Goal: Information Seeking & Learning: Learn about a topic

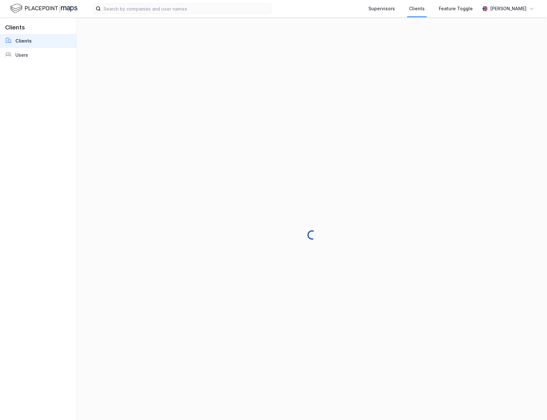
click at [60, 10] on img at bounding box center [43, 8] width 67 height 11
click at [515, 8] on div "[PERSON_NAME]" at bounding box center [508, 9] width 36 height 8
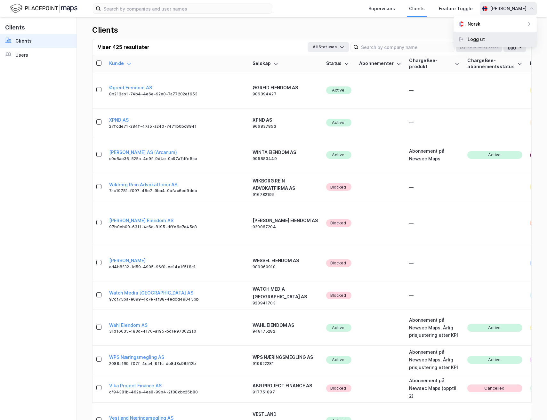
click at [495, 38] on div "Logg ut" at bounding box center [495, 39] width 83 height 15
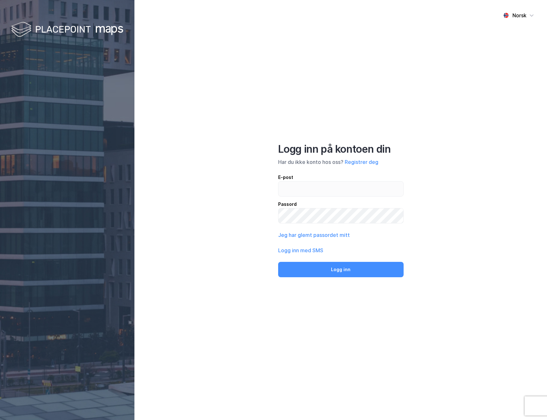
click at [321, 181] on div "E-post" at bounding box center [341, 178] width 126 height 8
click at [321, 182] on input "email" at bounding box center [341, 189] width 125 height 15
drag, startPoint x: 314, startPoint y: 188, endPoint x: 314, endPoint y: 184, distance: 4.2
click at [314, 188] on input "email" at bounding box center [341, 189] width 125 height 15
type input "[PERSON_NAME][EMAIL_ADDRESS][DOMAIN_NAME]"
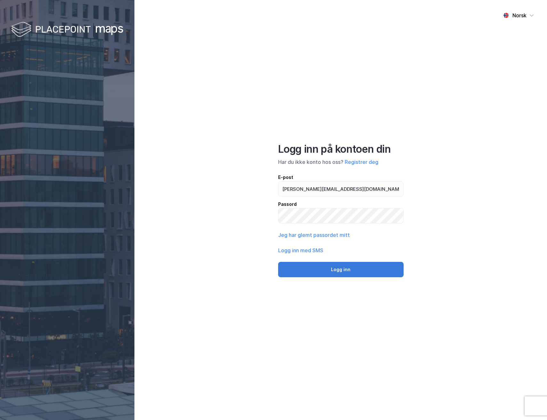
click at [305, 266] on button "Logg inn" at bounding box center [341, 269] width 126 height 15
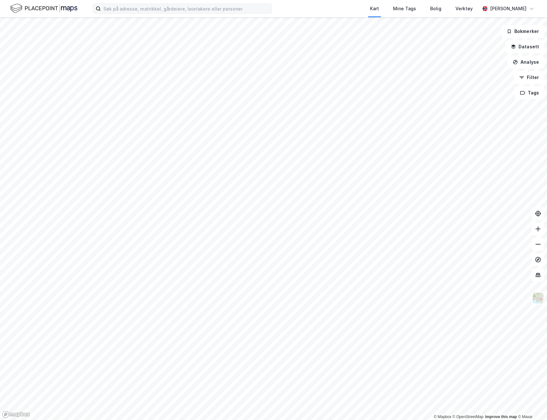
click at [181, 13] on label at bounding box center [182, 9] width 179 height 10
click at [181, 13] on input at bounding box center [186, 9] width 171 height 10
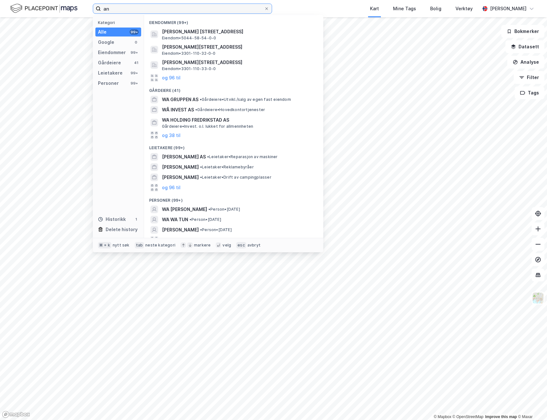
type input "a"
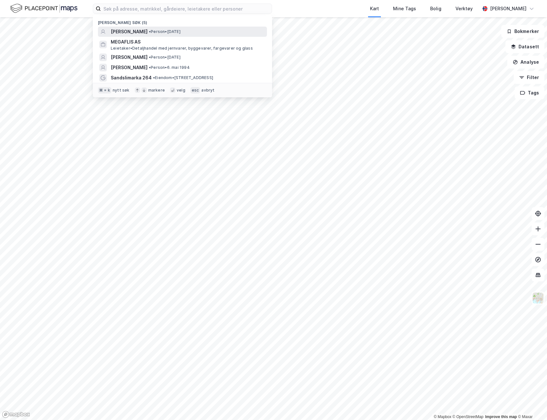
click at [148, 31] on span "MAGNUS LØVLIEN LUTNÆS" at bounding box center [129, 32] width 37 height 8
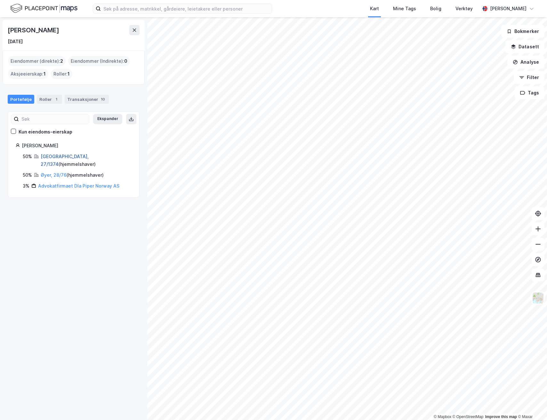
click at [60, 155] on link "Oslo, 27/1374" at bounding box center [65, 160] width 48 height 13
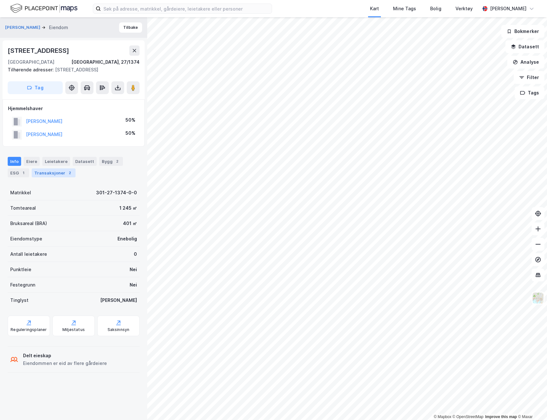
click at [60, 174] on div "Transaksjoner 2" at bounding box center [54, 172] width 44 height 9
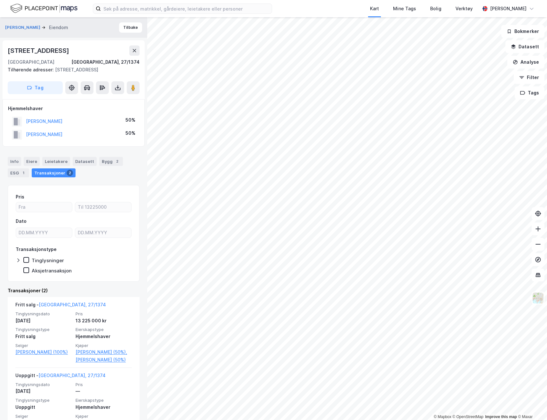
scroll to position [34, 0]
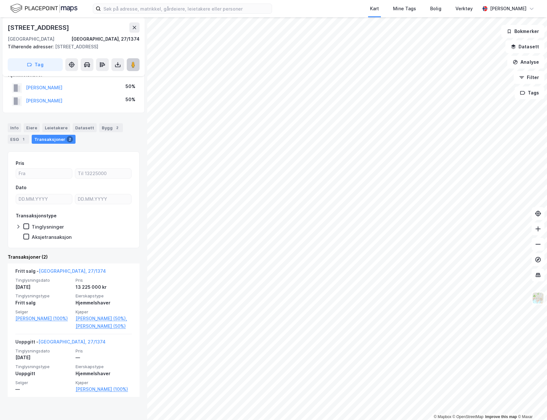
click at [137, 66] on button at bounding box center [133, 64] width 13 height 13
click at [133, 64] on image at bounding box center [133, 64] width 4 height 6
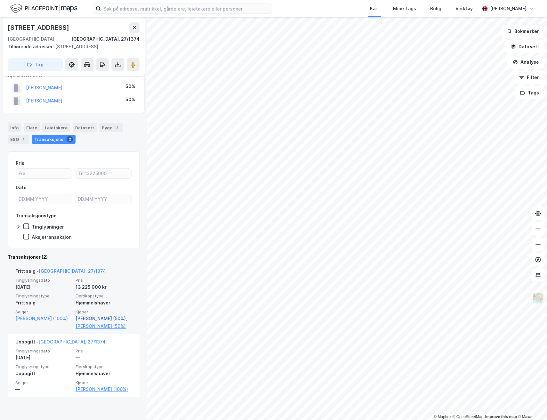
click at [91, 320] on link "Engesæth Karoline Normann (50%)," at bounding box center [104, 319] width 56 height 8
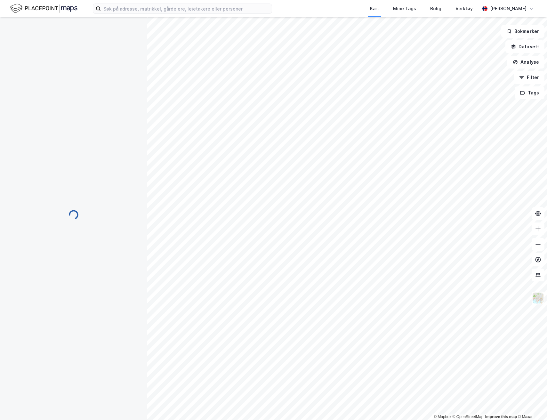
click at [91, 320] on div "© Mapbox © OpenStreetMap Improve this map © Maxar Bokmerker Datasett Analyse Fi…" at bounding box center [273, 218] width 547 height 403
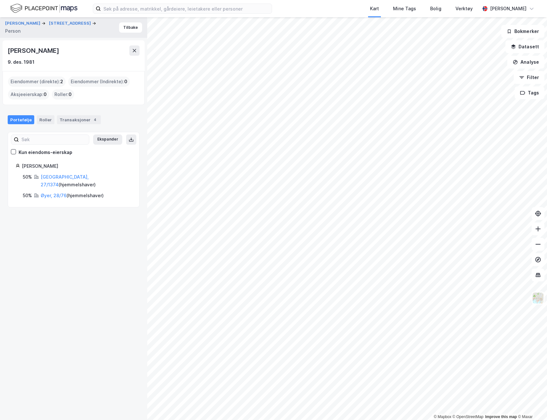
click at [51, 52] on div "Karoline Normann Engesæth" at bounding box center [34, 50] width 53 height 10
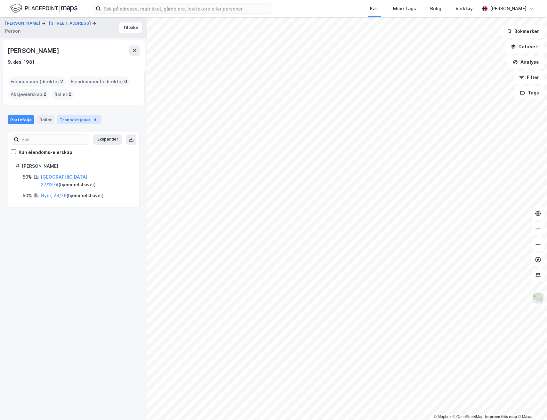
click at [75, 120] on div "Transaksjoner 4" at bounding box center [79, 119] width 44 height 9
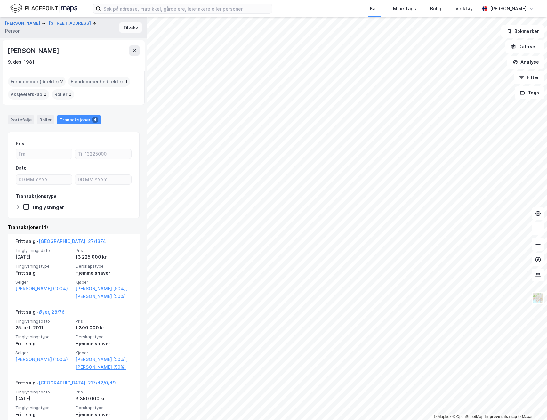
click at [133, 29] on button "Tilbake" at bounding box center [130, 27] width 23 height 10
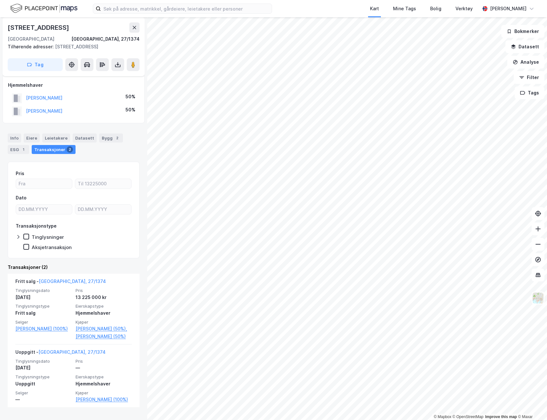
scroll to position [34, 0]
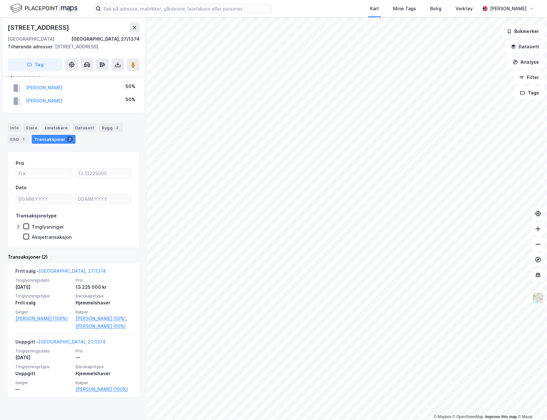
click at [44, 105] on div "LUTNÆS MAGNUS LØVLIEN" at bounding box center [37, 101] width 51 height 11
click at [44, 104] on div "LUTNÆS MAGNUS LØVLIEN" at bounding box center [44, 101] width 36 height 8
click at [0, 0] on button "LUTNÆS MAGNUS LØVLIEN" at bounding box center [0, 0] width 0 height 0
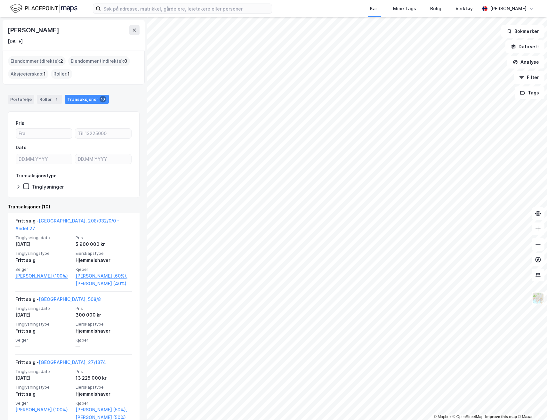
click at [22, 92] on div "Portefølje Roller 1 Transaksjoner 10" at bounding box center [73, 96] width 147 height 19
click at [22, 100] on div "Portefølje" at bounding box center [21, 99] width 27 height 9
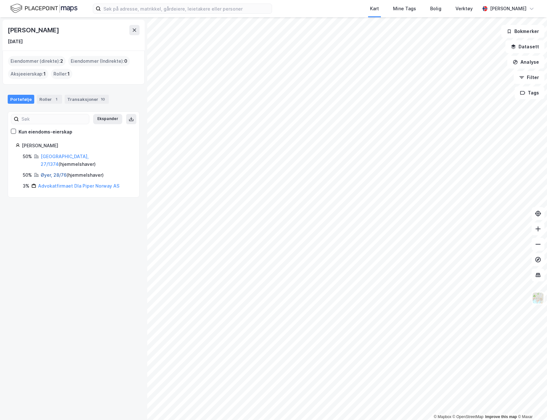
click at [53, 172] on link "Øyer, 28/76" at bounding box center [54, 174] width 26 height 5
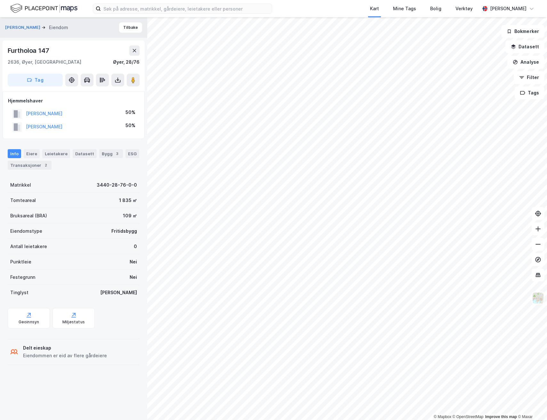
click at [33, 172] on div "Info Eiere Leietakere Datasett Bygg 3 ESG Transaksjoner 2 Matrikkel 3440-28-76-…" at bounding box center [74, 255] width 132 height 226
click at [33, 166] on div "Transaksjoner 2" at bounding box center [30, 165] width 44 height 9
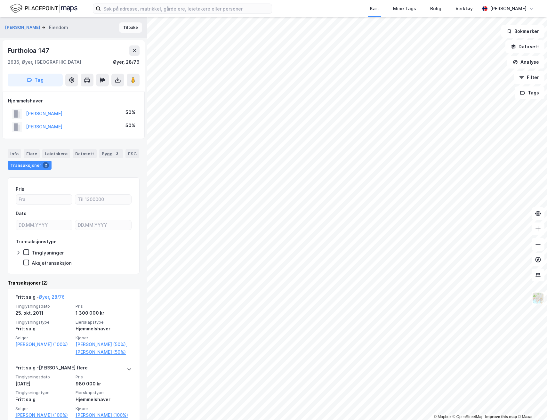
click at [137, 27] on button "Tilbake" at bounding box center [130, 27] width 23 height 10
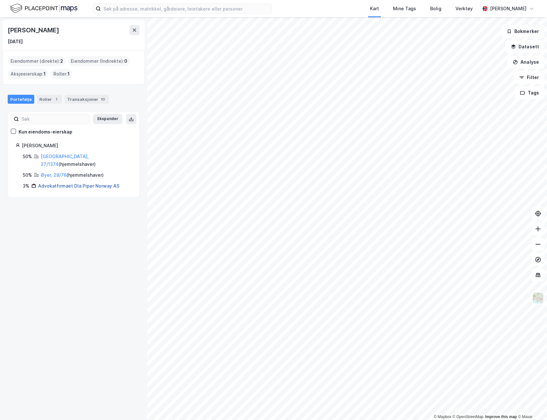
click at [58, 183] on link "Advokatfirmaet Dla Piper Norway AS" at bounding box center [78, 185] width 81 height 5
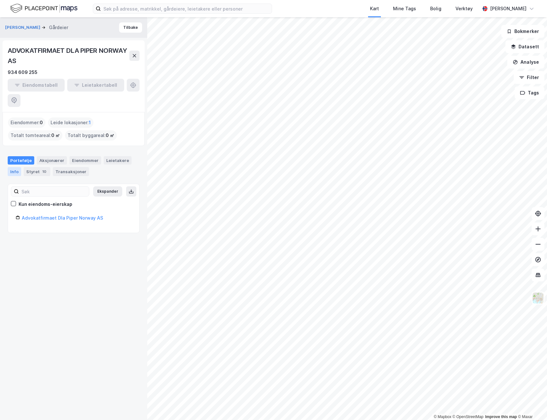
click at [17, 167] on div "Info" at bounding box center [14, 171] width 13 height 9
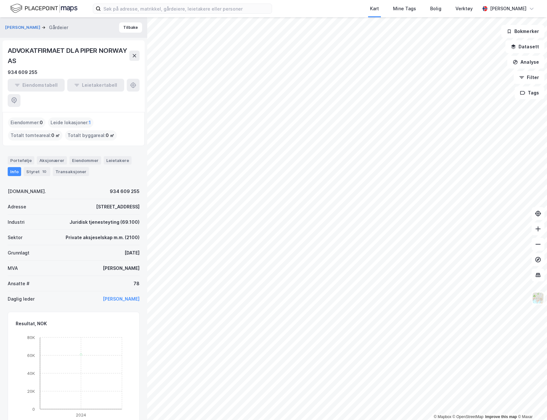
click at [58, 51] on div "ADVOKATFIRMAET DLA PIPER NORWAY AS" at bounding box center [69, 55] width 122 height 20
